Goal: Book appointment/travel/reservation

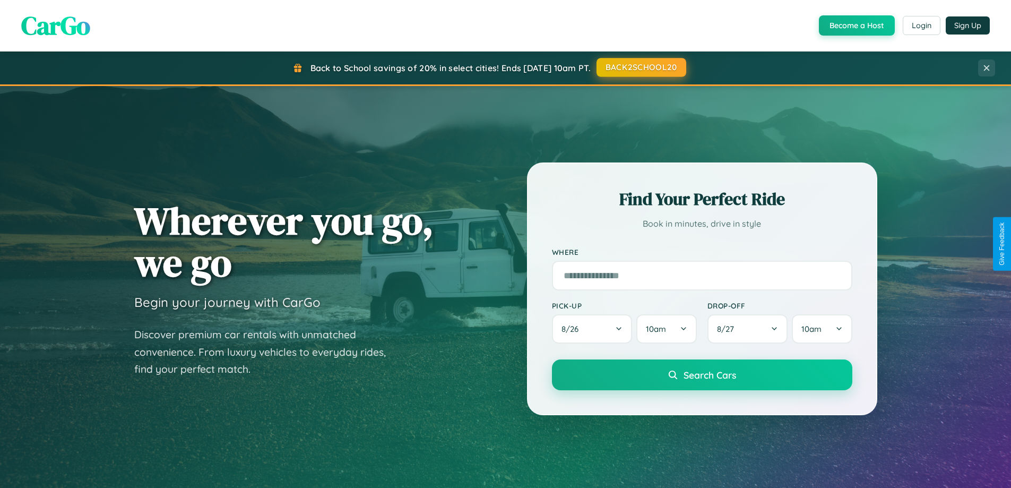
click at [641, 67] on button "BACK2SCHOOL20" at bounding box center [642, 67] width 90 height 19
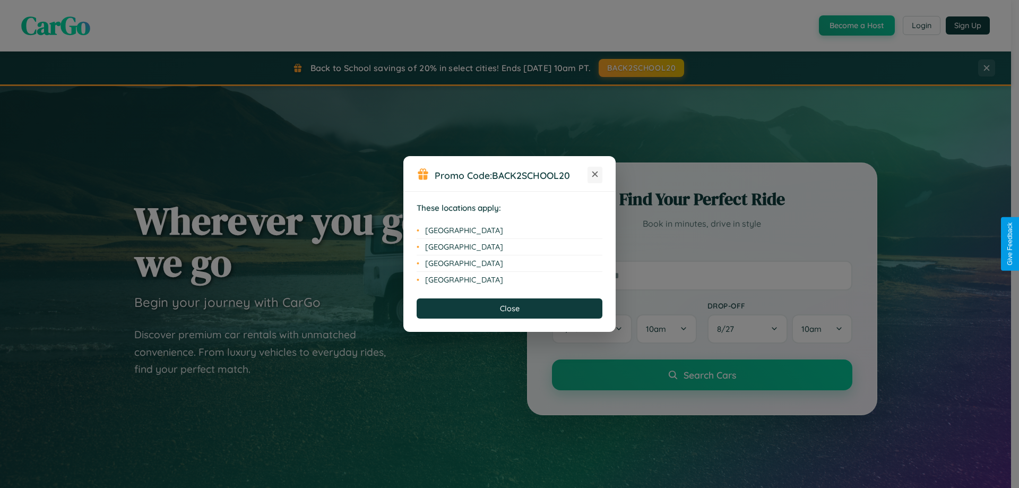
click at [595, 175] on icon at bounding box center [595, 174] width 6 height 6
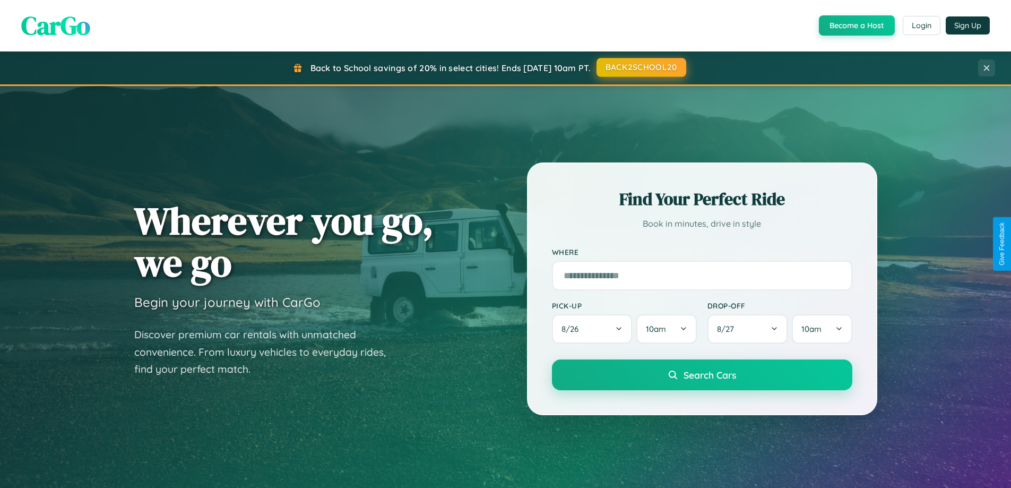
click at [641, 67] on button "BACK2SCHOOL20" at bounding box center [642, 67] width 90 height 19
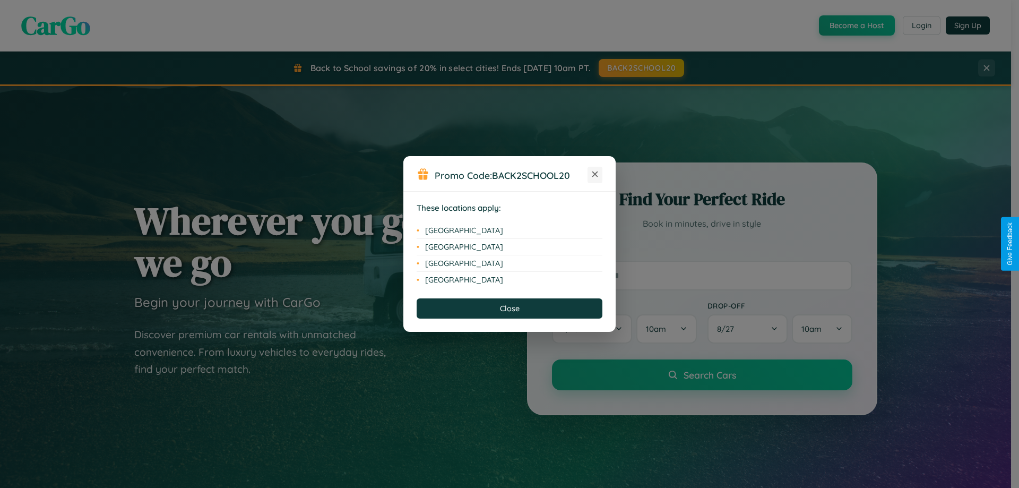
click at [595, 175] on icon at bounding box center [595, 174] width 6 height 6
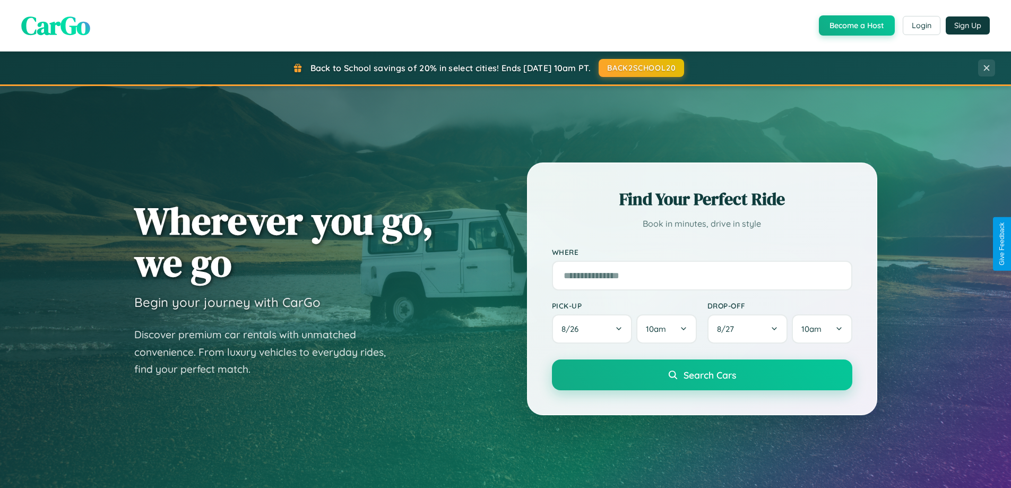
scroll to position [1706, 0]
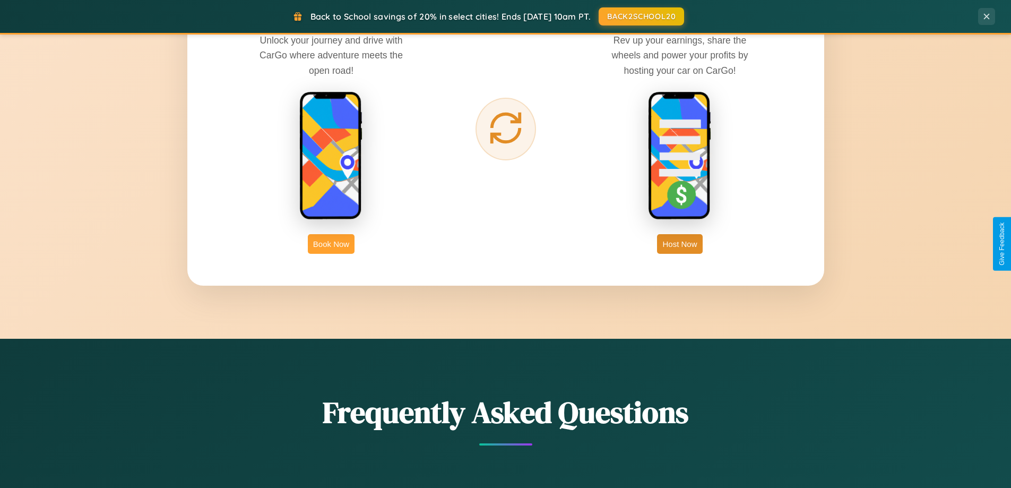
click at [331, 244] on button "Book Now" at bounding box center [331, 244] width 47 height 20
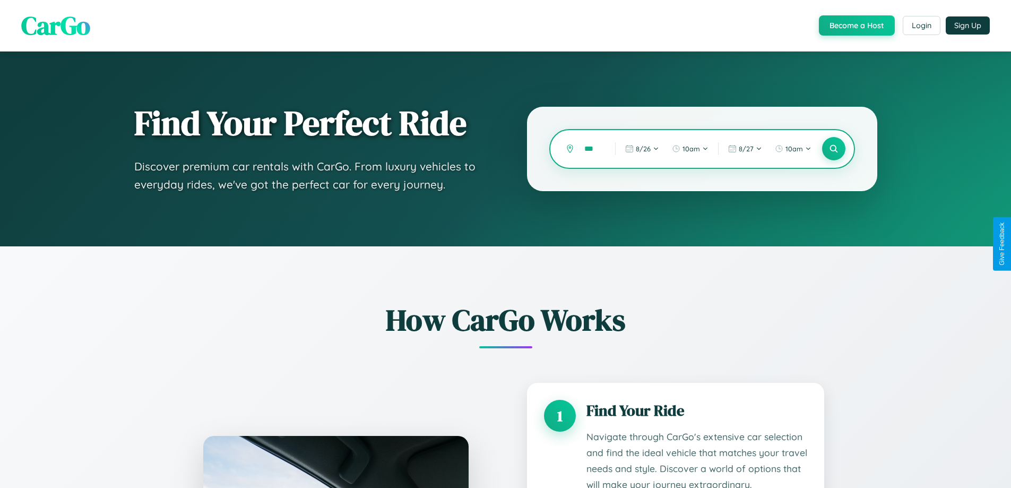
type input "****"
